Goal: Register for event/course

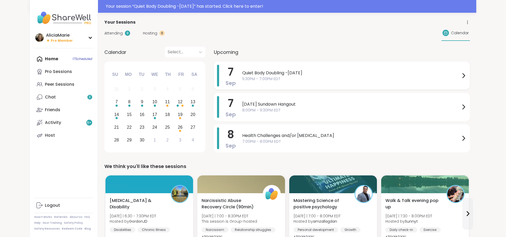
click at [245, 73] on span "Quiet Body Doubling -[DATE]" at bounding box center [351, 73] width 218 height 6
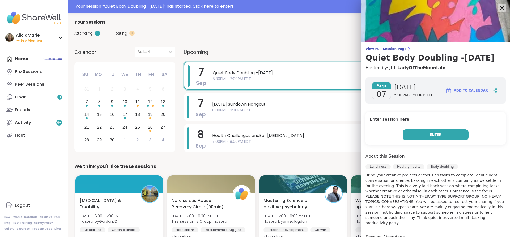
click at [438, 138] on button "Enter" at bounding box center [435, 134] width 66 height 11
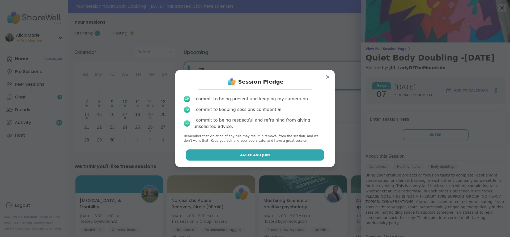
click at [300, 157] on button "Agree and Join" at bounding box center [255, 154] width 138 height 11
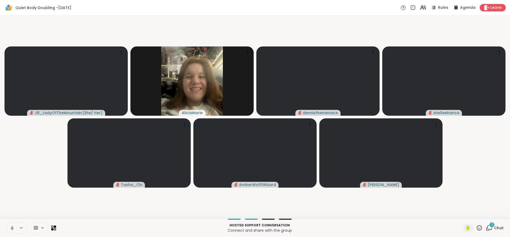
click at [10, 228] on icon at bounding box center [12, 228] width 5 height 5
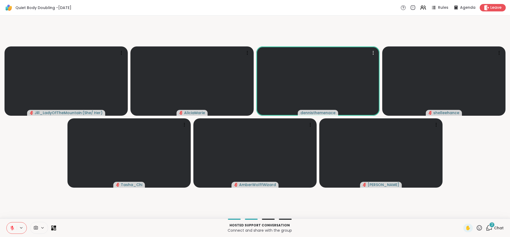
click at [14, 231] on button at bounding box center [12, 227] width 10 height 11
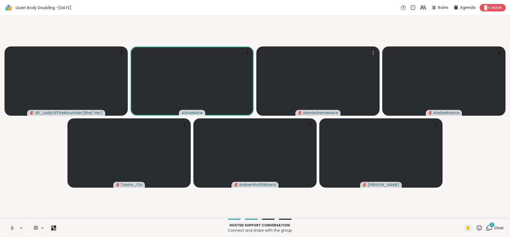
click at [8, 229] on button at bounding box center [12, 227] width 10 height 11
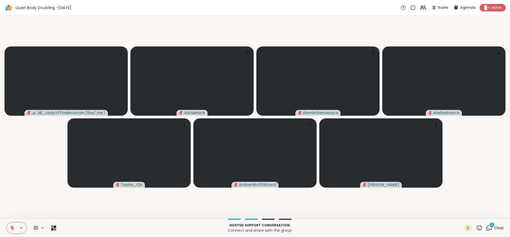
click at [487, 228] on icon at bounding box center [489, 228] width 7 height 7
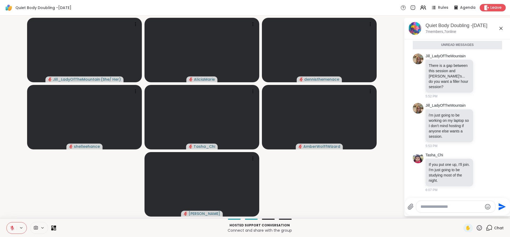
scroll to position [389, 0]
click at [464, 178] on p "If you put one up, I'll join. I'm just going to be studying most of the night." at bounding box center [449, 172] width 41 height 21
click at [480, 173] on icon at bounding box center [482, 172] width 5 height 5
click at [480, 166] on div "Select Reaction: Heart" at bounding box center [482, 163] width 5 height 5
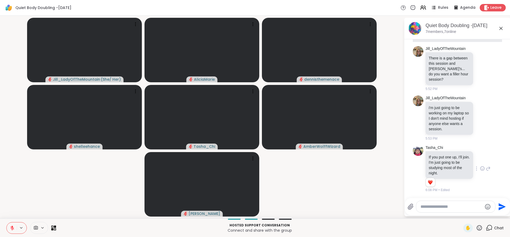
scroll to position [396, 0]
click at [465, 102] on div "i'm just going to be working on my laptop so I don't mind hosting if anyone els…" at bounding box center [449, 118] width 48 height 33
click at [460, 96] on link "Jill_LadyOfTheMountain" at bounding box center [445, 98] width 40 height 5
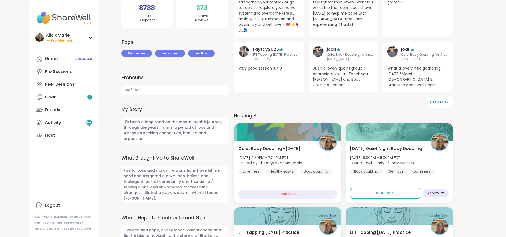
scroll to position [139, 0]
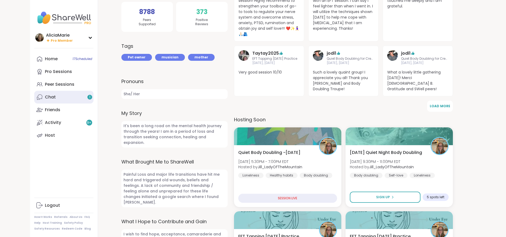
click at [87, 96] on div "1" at bounding box center [89, 97] width 5 height 5
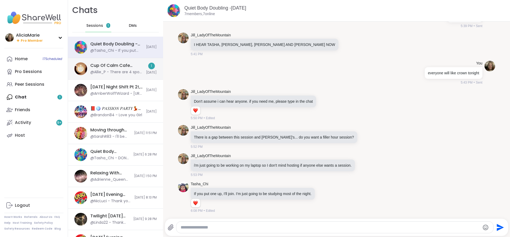
click at [136, 68] on div "Cup Of Calm Cafe Mixer, Sep 05" at bounding box center [116, 66] width 53 height 6
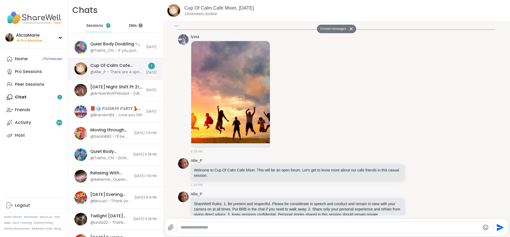
scroll to position [1154, 0]
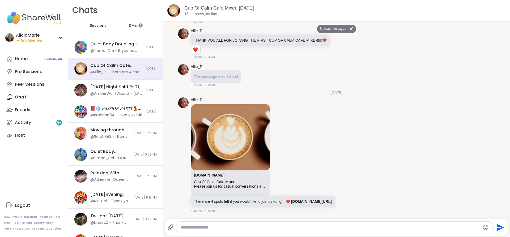
click at [134, 25] on span "DMs" at bounding box center [133, 25] width 8 height 5
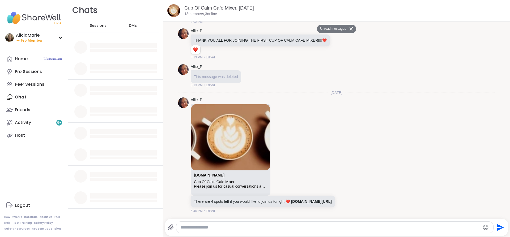
click at [102, 27] on span "Sessions" at bounding box center [98, 25] width 17 height 5
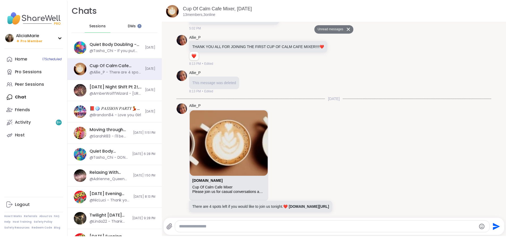
scroll to position [1137, 0]
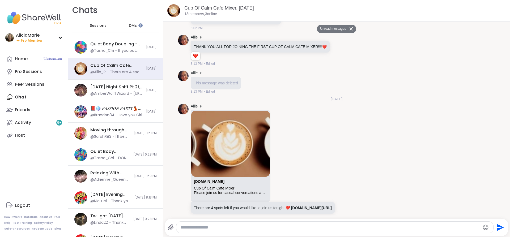
click at [236, 5] on link "Cup Of Calm Cafe Mixer, Sep 05" at bounding box center [219, 7] width 70 height 5
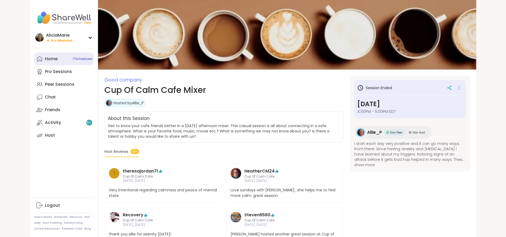
click at [72, 59] on span "17 Scheduled" at bounding box center [82, 59] width 20 height 4
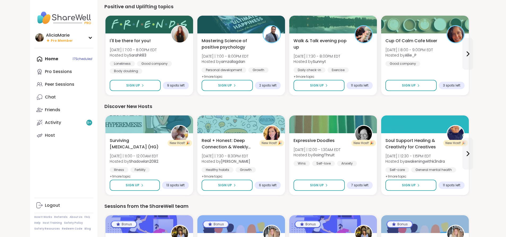
scroll to position [547, 0]
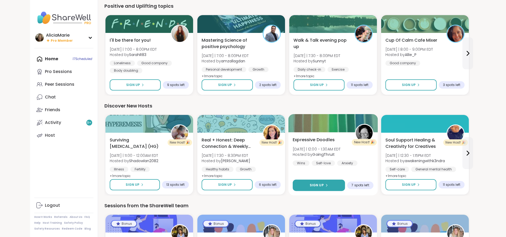
click at [298, 188] on button "Sign Up" at bounding box center [319, 185] width 52 height 11
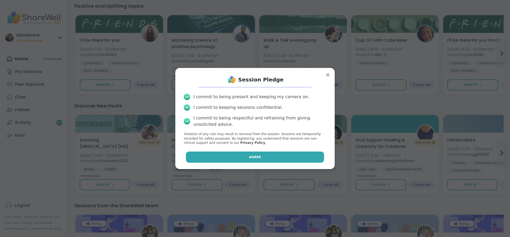
click at [308, 161] on button "Agree" at bounding box center [255, 157] width 138 height 11
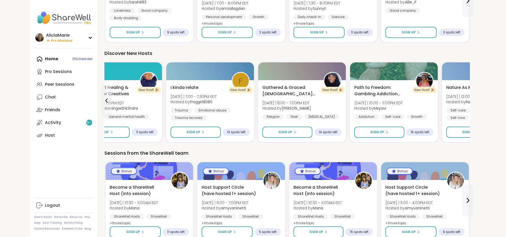
scroll to position [596, 0]
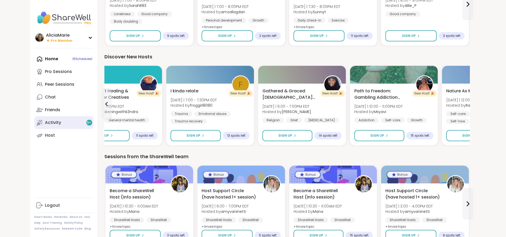
click at [46, 121] on link "Activity 9 +" at bounding box center [63, 122] width 59 height 13
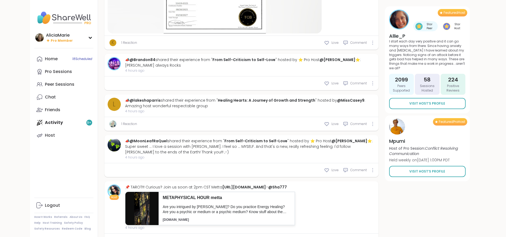
scroll to position [1188, 0]
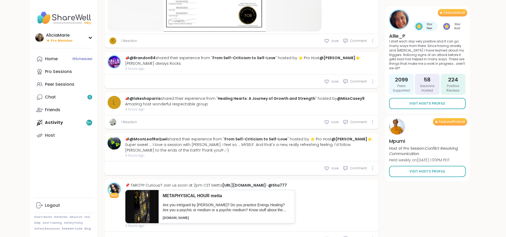
type textarea "*"
